Goal: Find specific page/section: Find specific page/section

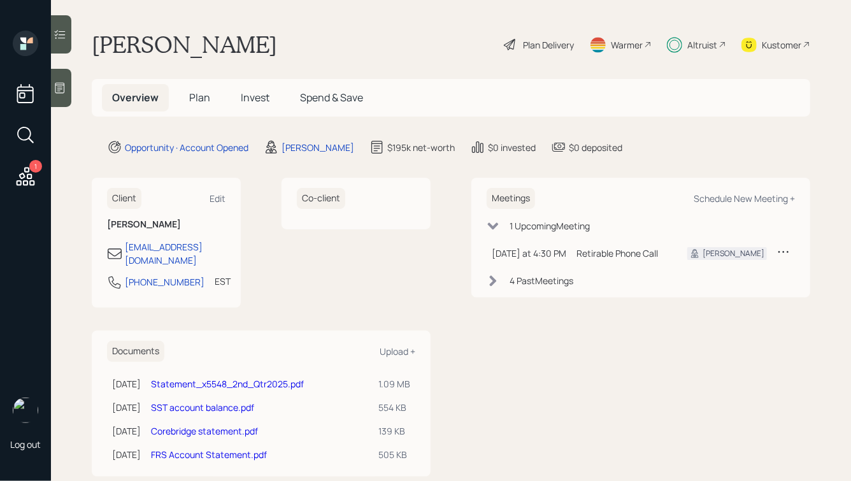
click at [785, 48] on div "Kustomer" at bounding box center [781, 44] width 39 height 13
